Goal: Task Accomplishment & Management: Manage account settings

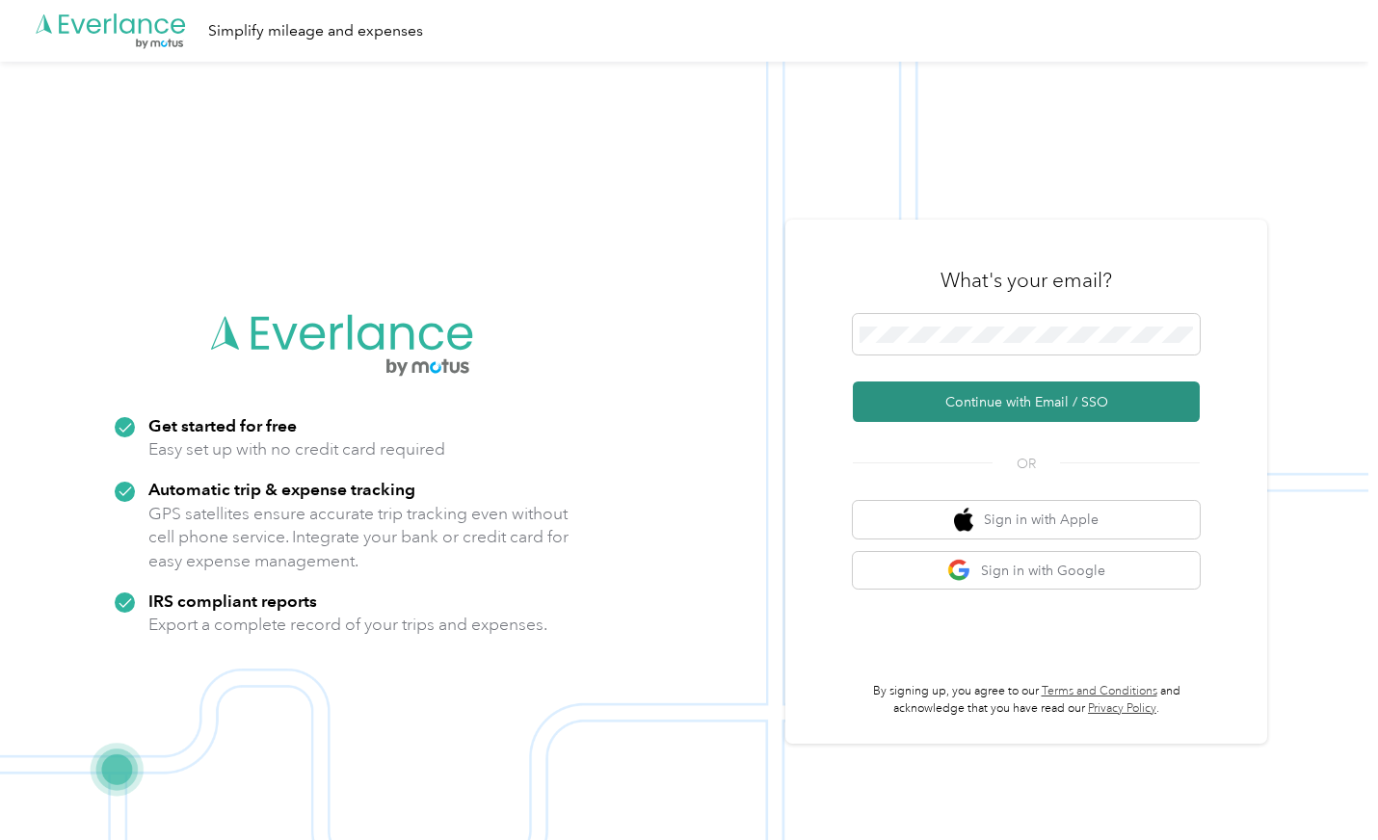
click at [1004, 398] on button "Continue with Email / SSO" at bounding box center [1026, 402] width 347 height 40
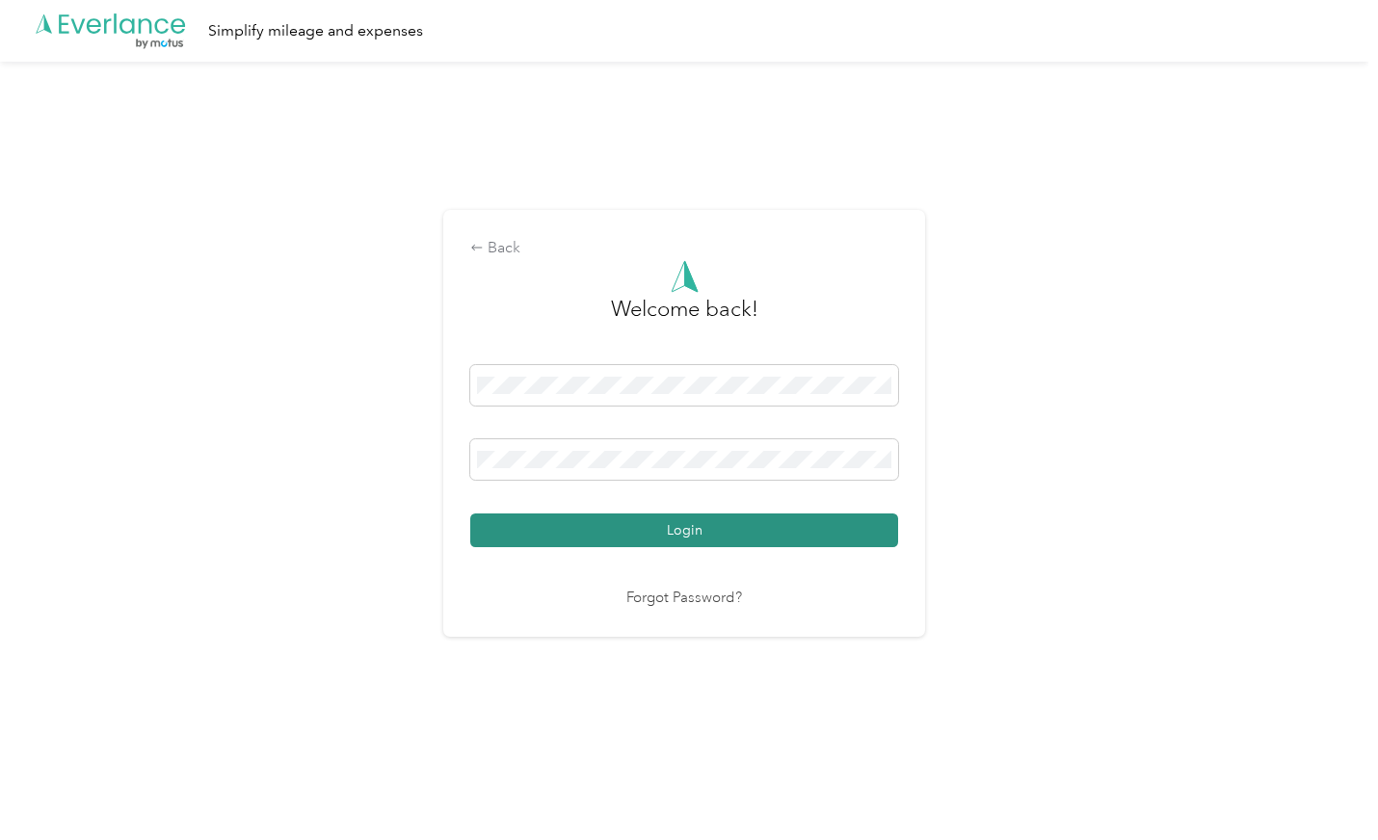
click at [709, 525] on button "Login" at bounding box center [684, 531] width 428 height 34
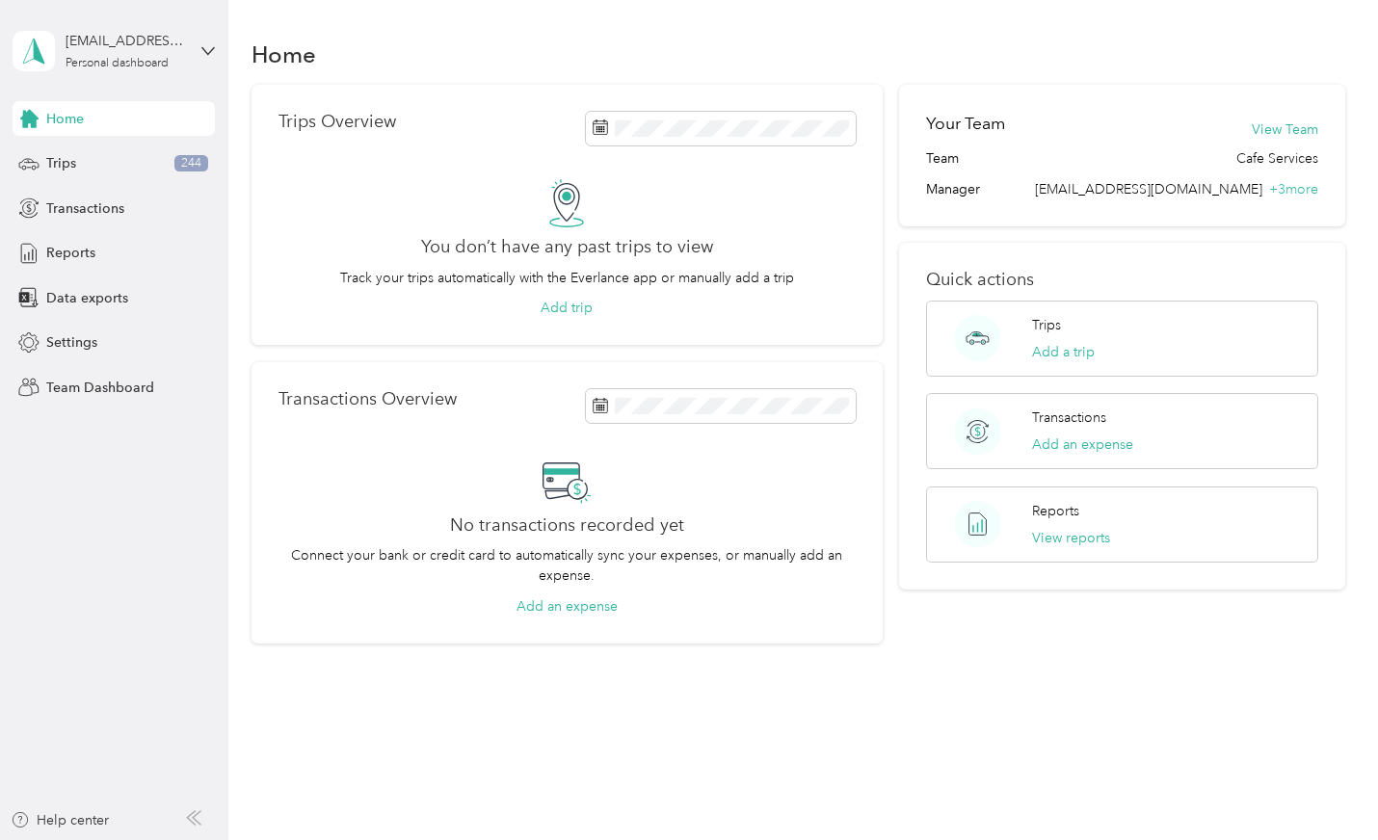
click at [73, 118] on span "Home" at bounding box center [65, 119] width 38 height 20
click at [125, 119] on div "Home" at bounding box center [114, 118] width 202 height 35
click at [210, 53] on icon at bounding box center [207, 50] width 13 height 13
click at [171, 521] on aside "[EMAIL_ADDRESS][DOMAIN_NAME] Personal dashboard Home Trips 244 Transactions Rep…" at bounding box center [114, 420] width 228 height 840
click at [70, 253] on span "Reports" at bounding box center [70, 253] width 49 height 20
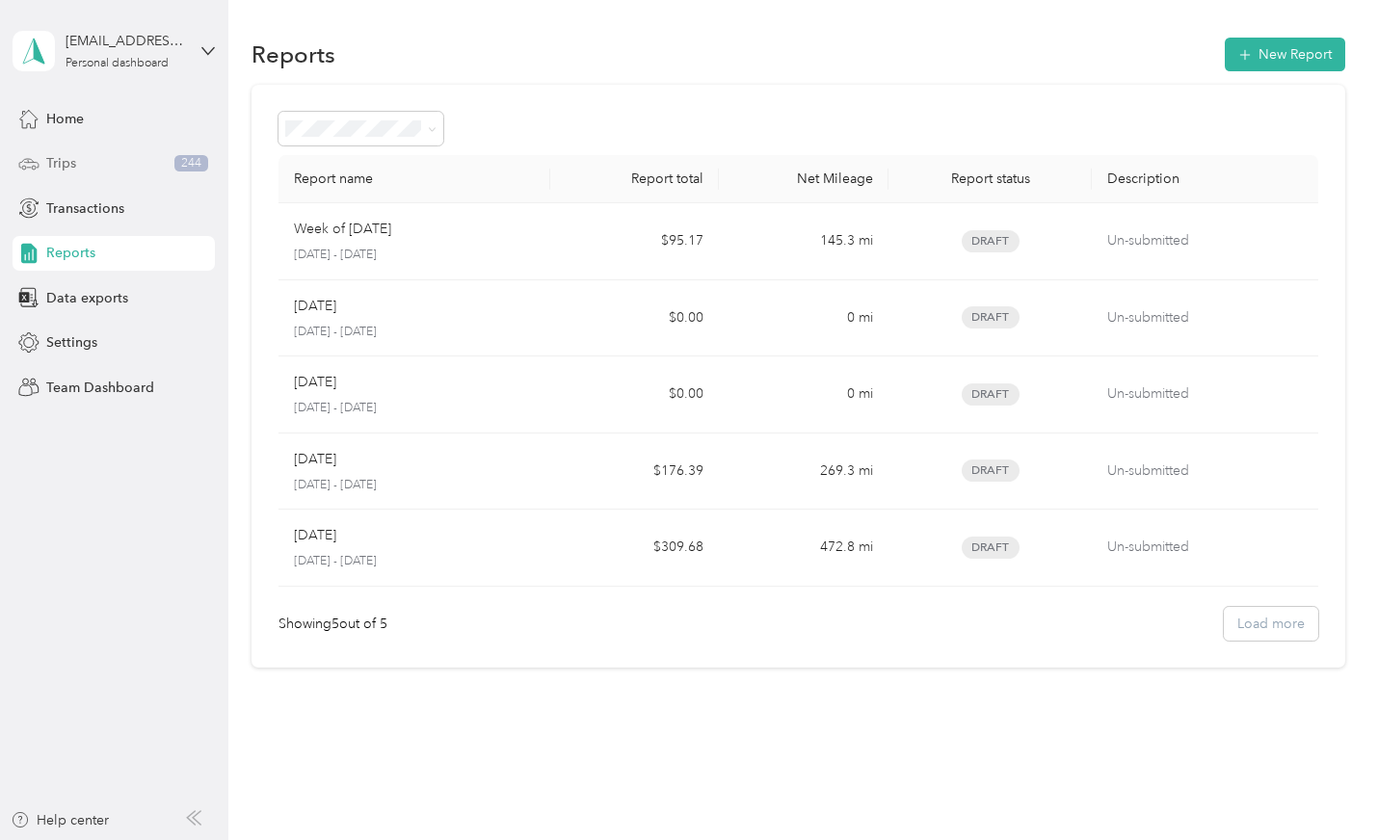
click at [192, 165] on span "244" at bounding box center [191, 163] width 34 height 17
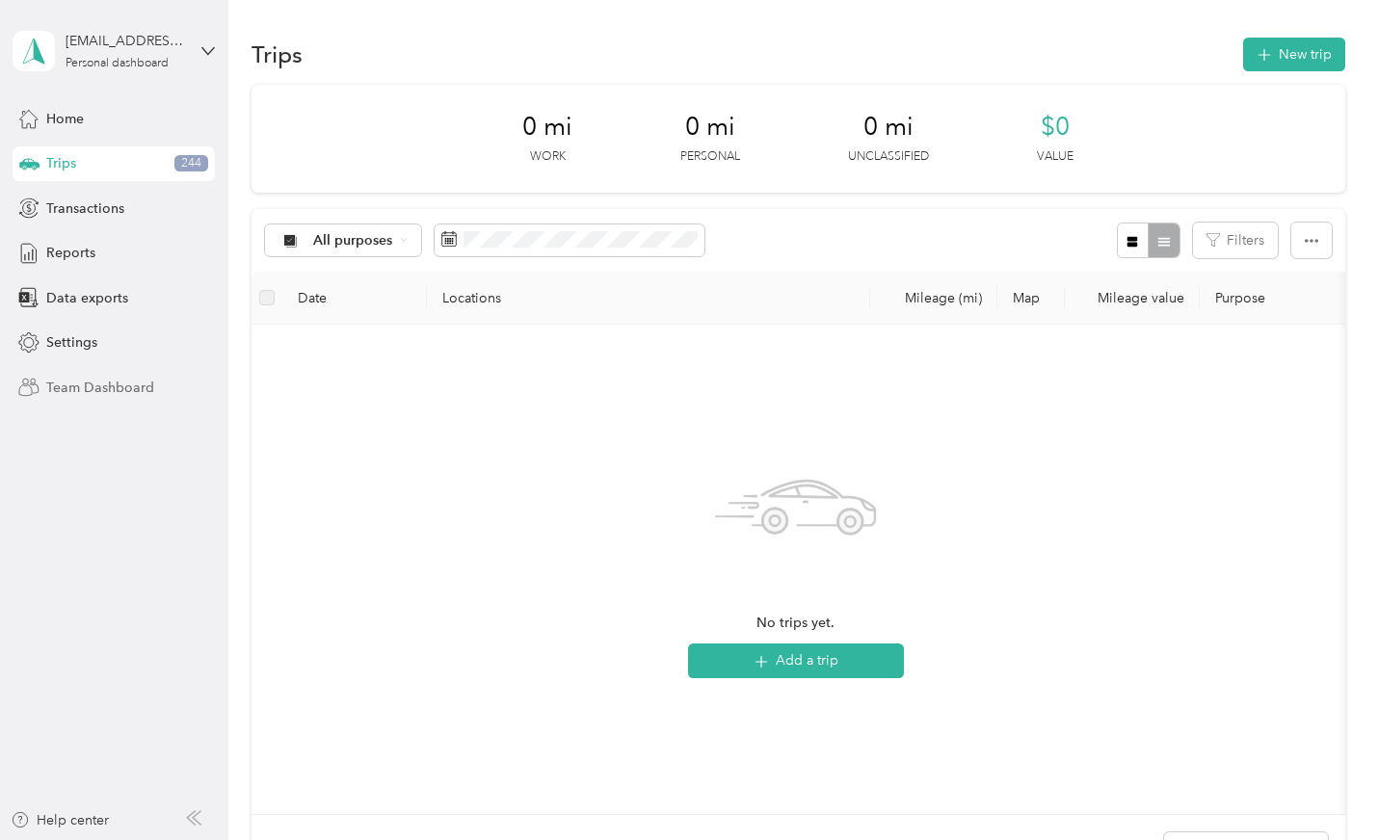
click at [75, 383] on span "Team Dashboard" at bounding box center [100, 388] width 108 height 20
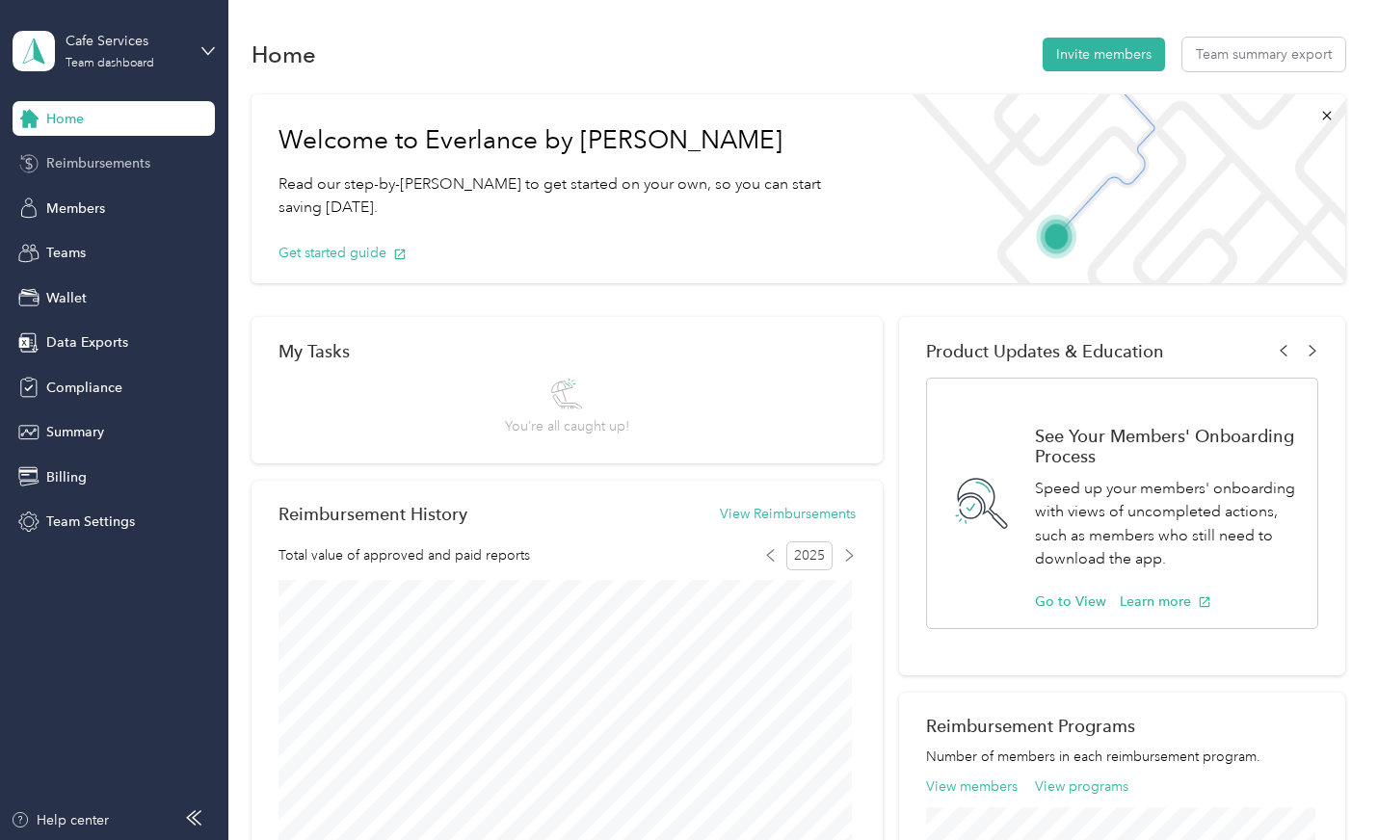
click at [136, 160] on span "Reimbursements" at bounding box center [98, 163] width 104 height 20
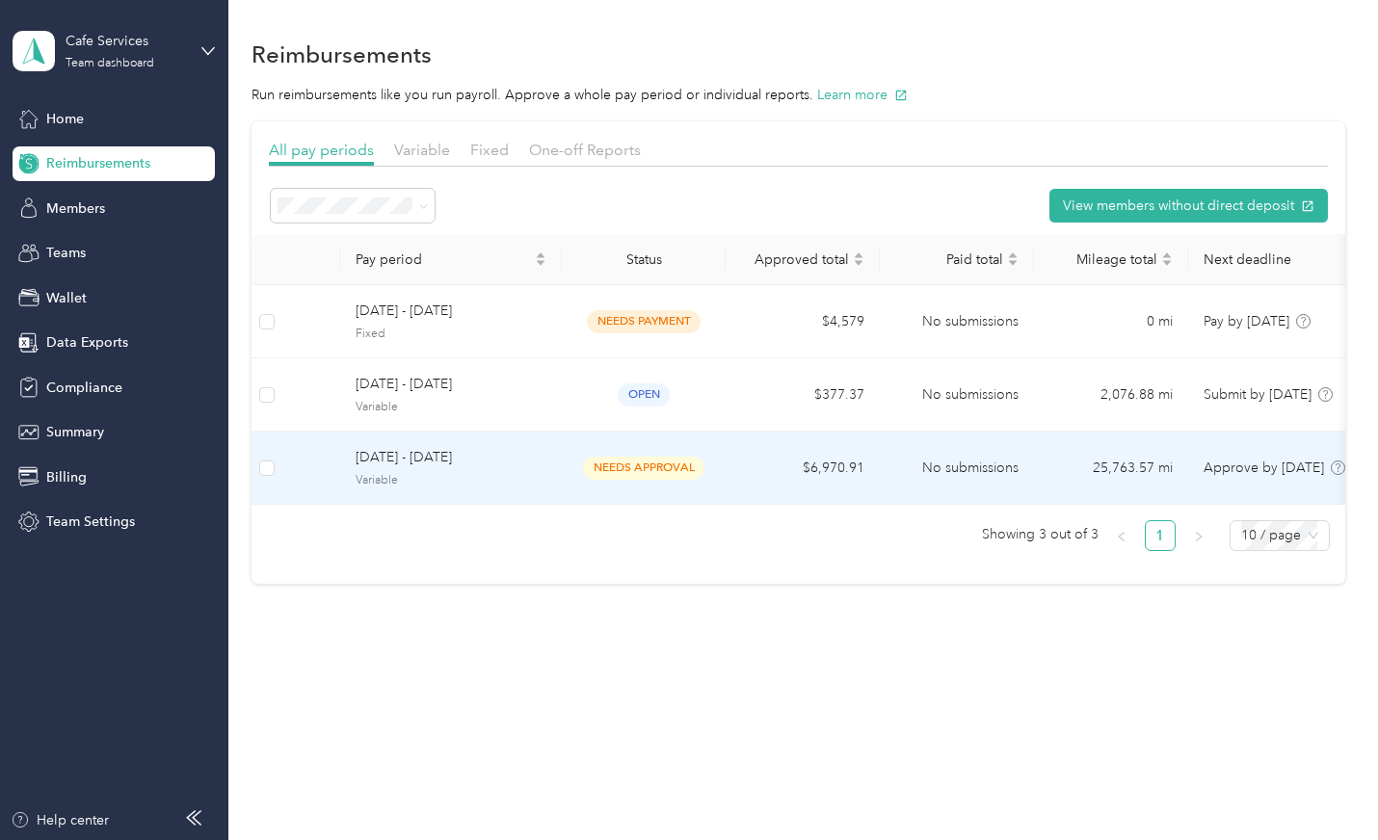
click at [475, 454] on span "[DATE] - [DATE]" at bounding box center [451, 457] width 191 height 21
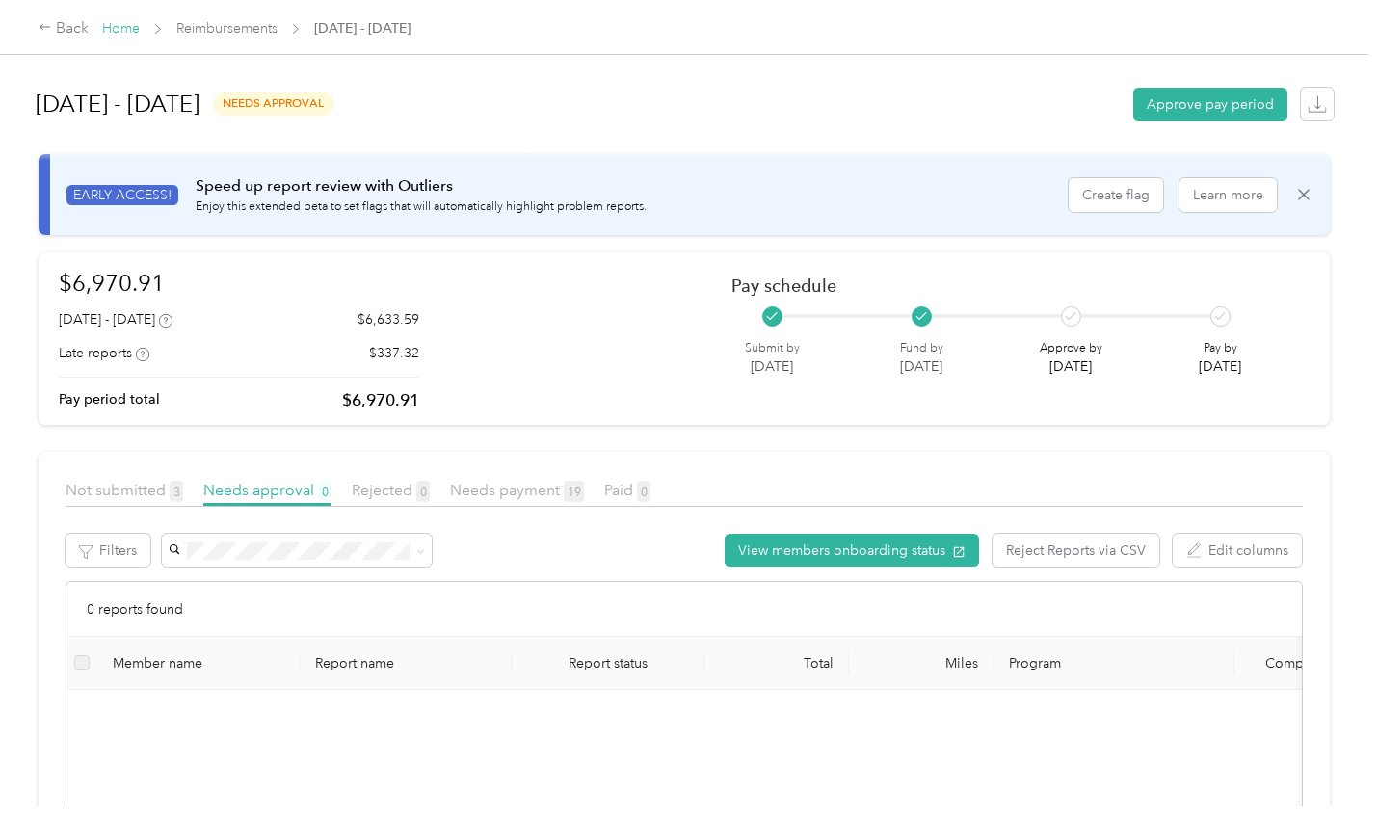
click at [139, 21] on link "Home" at bounding box center [121, 28] width 38 height 16
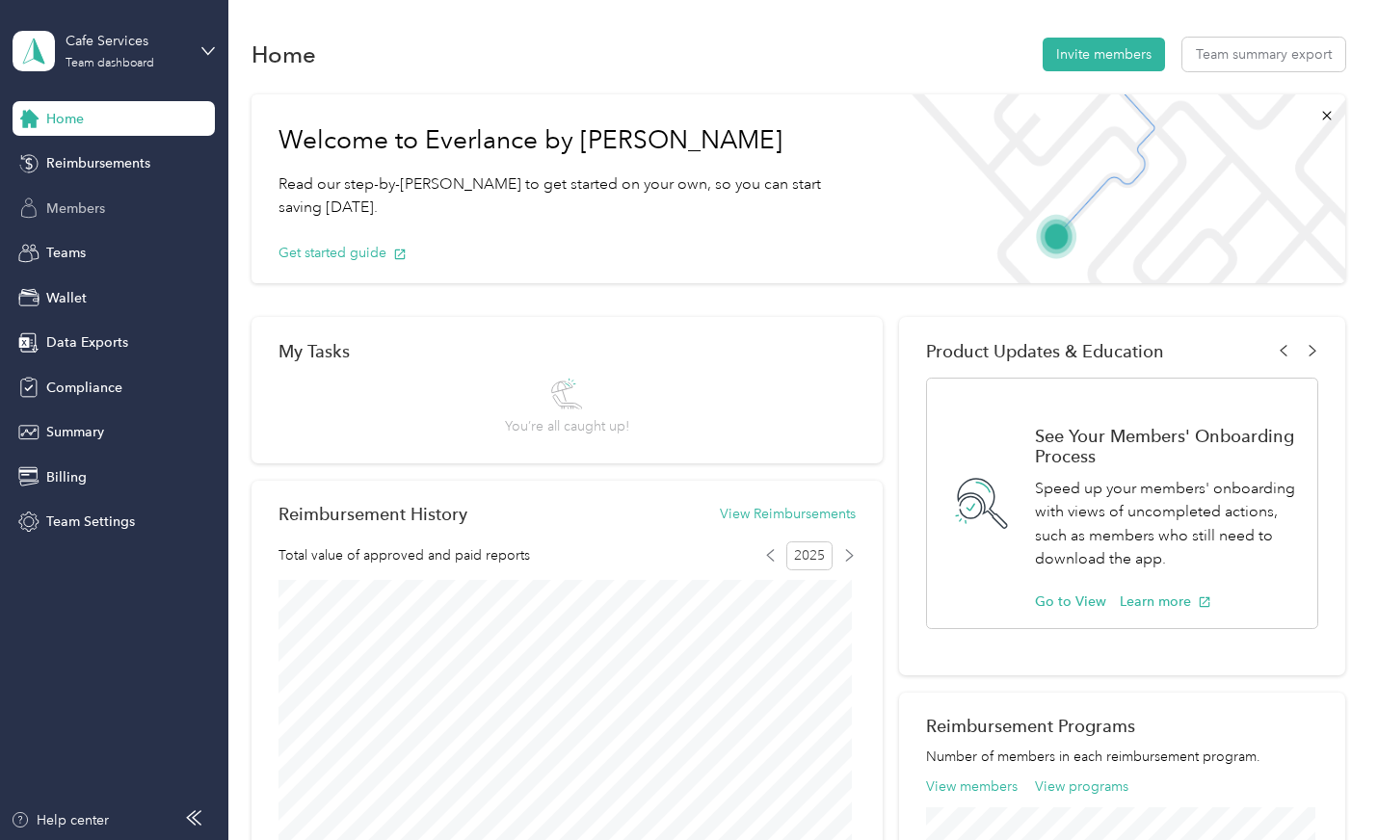
click at [92, 203] on span "Members" at bounding box center [75, 209] width 59 height 20
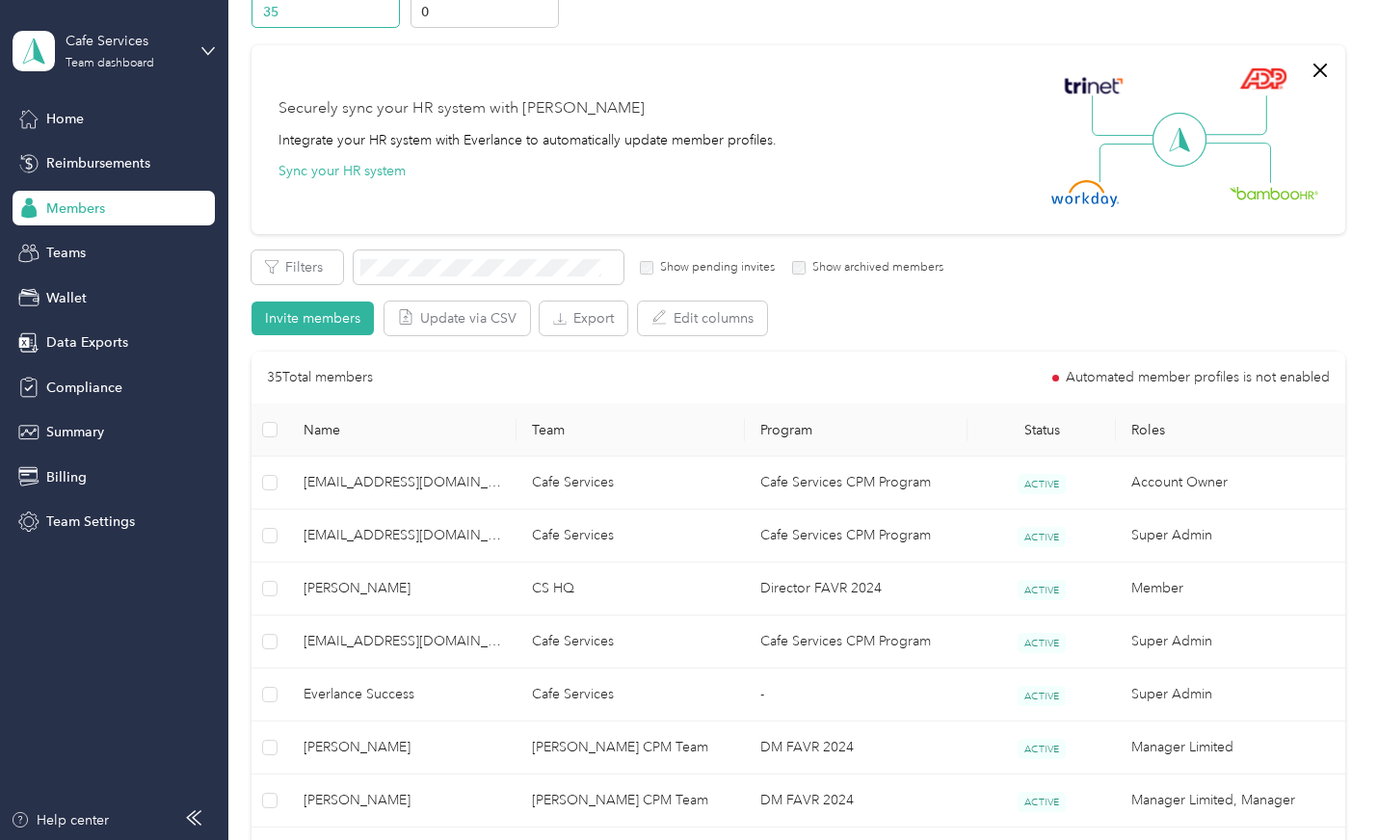
scroll to position [96, 0]
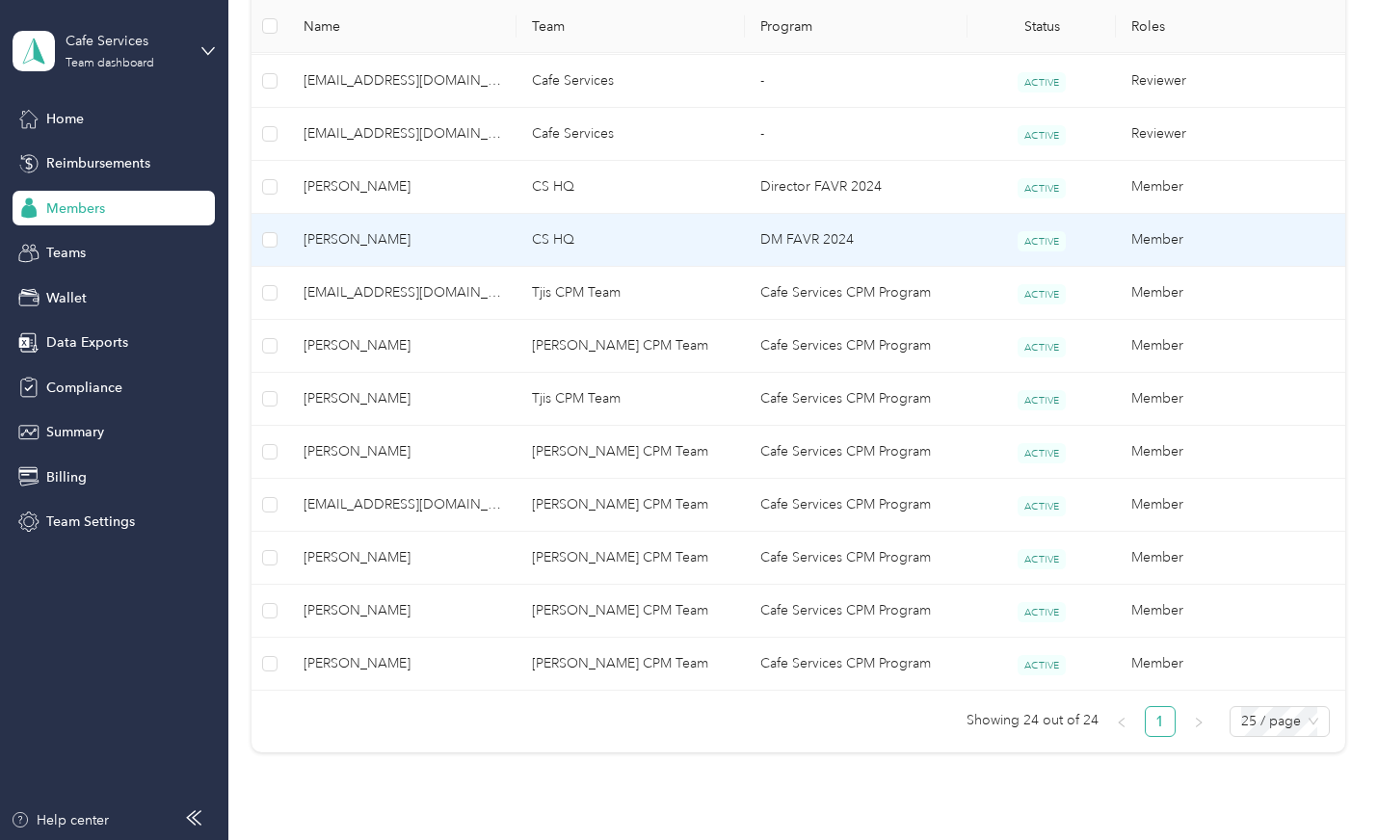
scroll to position [1156, 0]
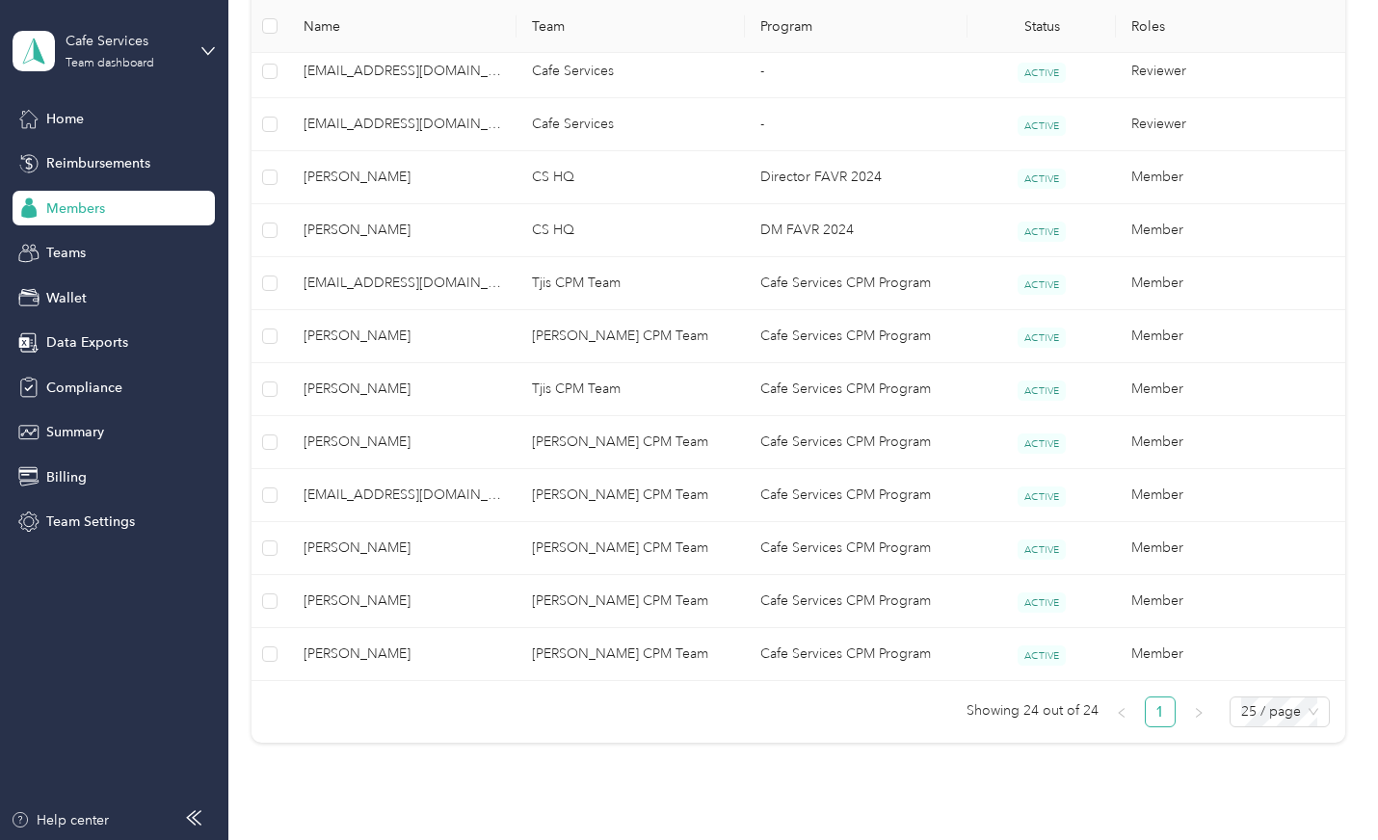
click at [197, 47] on div "Cafe Services Team dashboard" at bounding box center [114, 50] width 202 height 67
click at [72, 245] on div "Log out" at bounding box center [67, 246] width 74 height 20
